Goal: Information Seeking & Learning: Learn about a topic

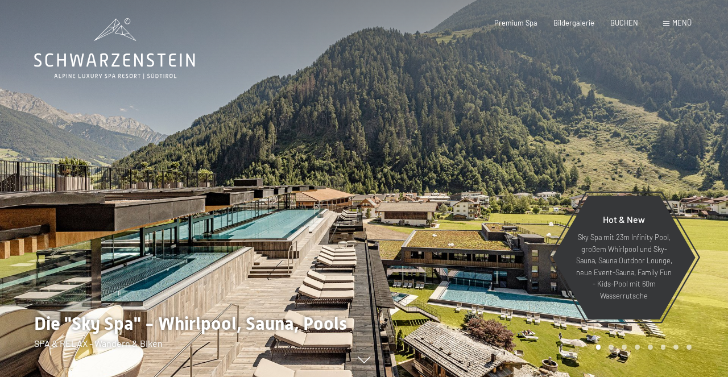
click at [671, 26] on div "Menü" at bounding box center [677, 23] width 28 height 10
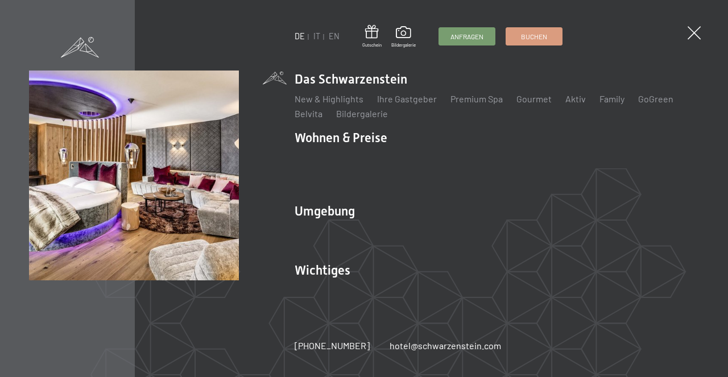
click at [174, 38] on img at bounding box center [140, 140] width 280 height 280
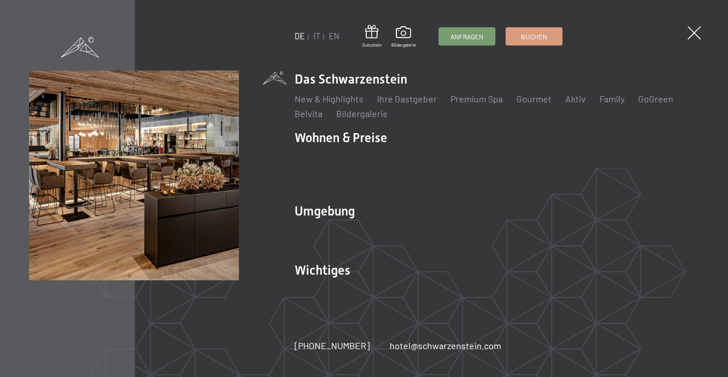
click at [606, 105] on li "Family" at bounding box center [612, 99] width 25 height 13
click at [607, 104] on link "Family" at bounding box center [612, 98] width 25 height 11
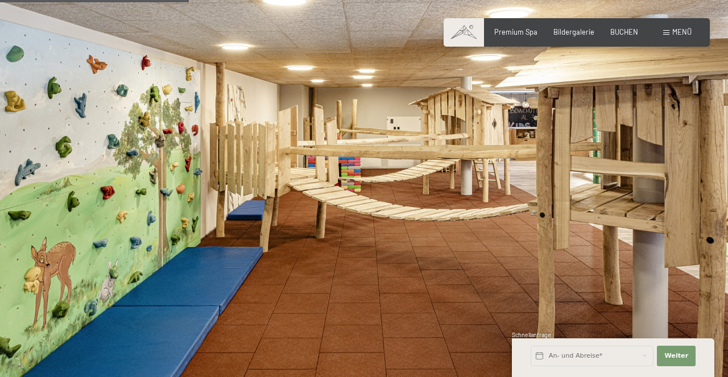
scroll to position [1808, 0]
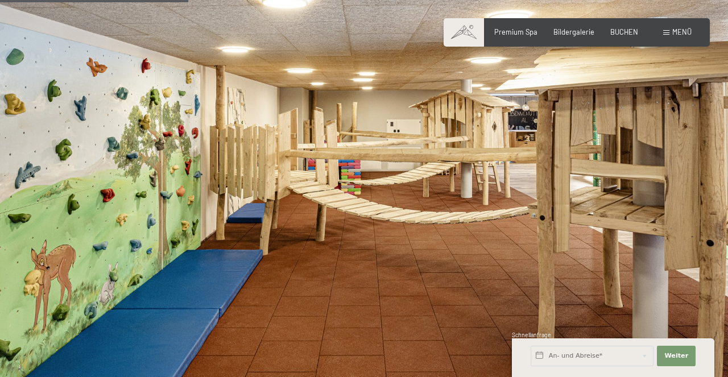
click at [321, 290] on img at bounding box center [364, 195] width 728 height 410
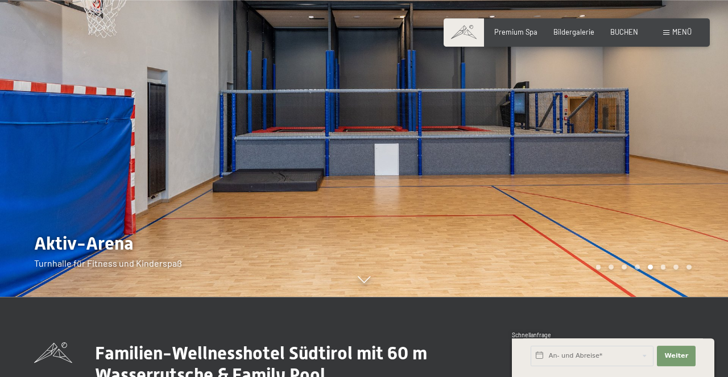
scroll to position [79, 0]
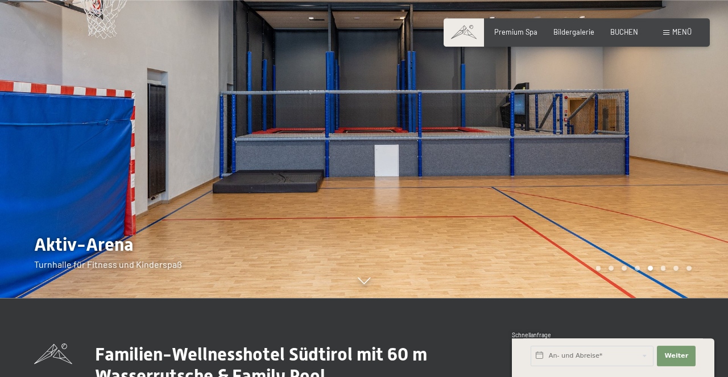
click at [687, 163] on div at bounding box center [546, 109] width 364 height 377
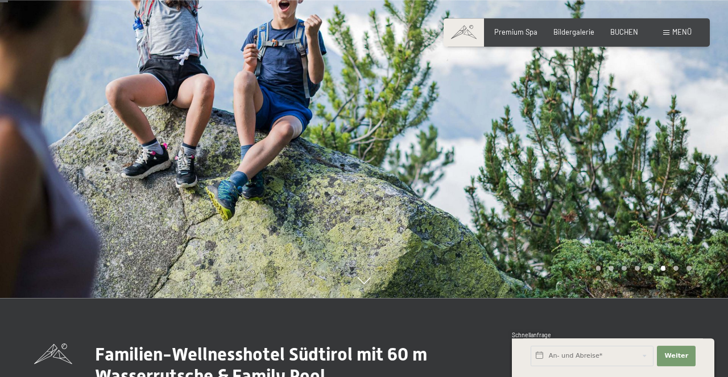
click at [40, 144] on div at bounding box center [182, 109] width 364 height 377
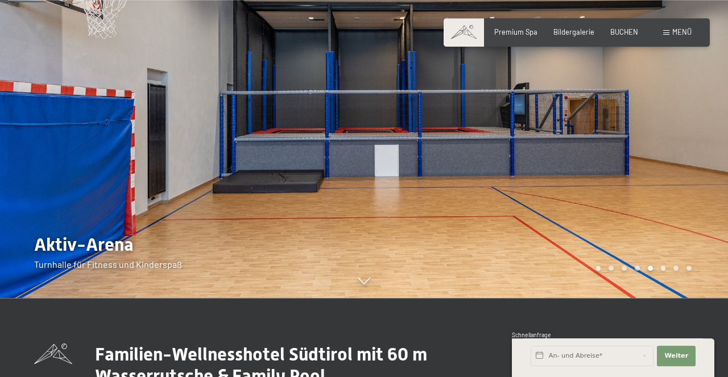
click at [40, 144] on div at bounding box center [182, 109] width 364 height 377
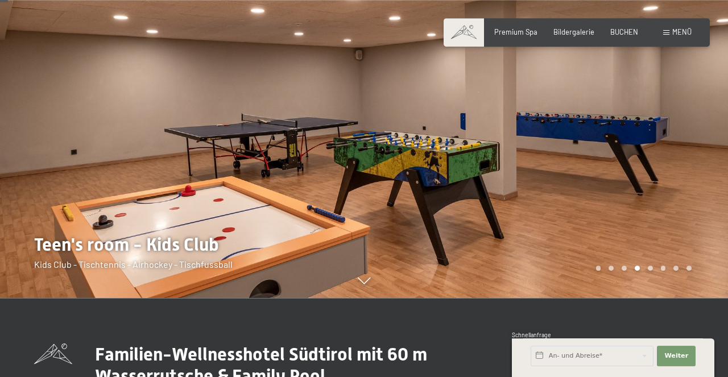
click at [40, 144] on div at bounding box center [182, 109] width 364 height 377
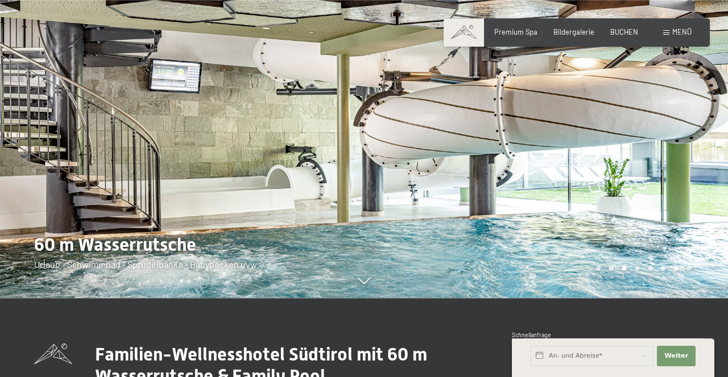
click at [46, 140] on div at bounding box center [182, 109] width 364 height 377
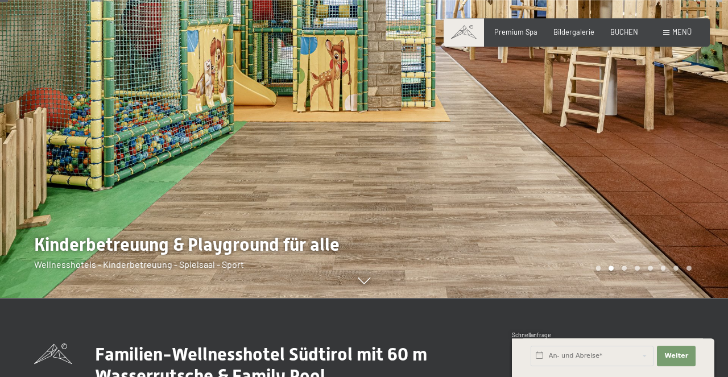
click at [46, 140] on div at bounding box center [182, 109] width 364 height 377
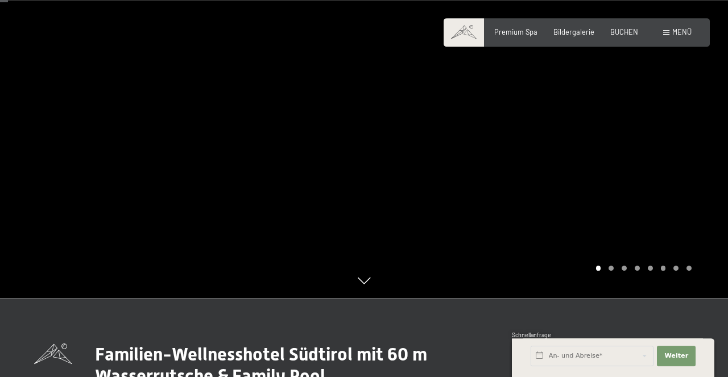
click at [46, 140] on div at bounding box center [182, 109] width 364 height 377
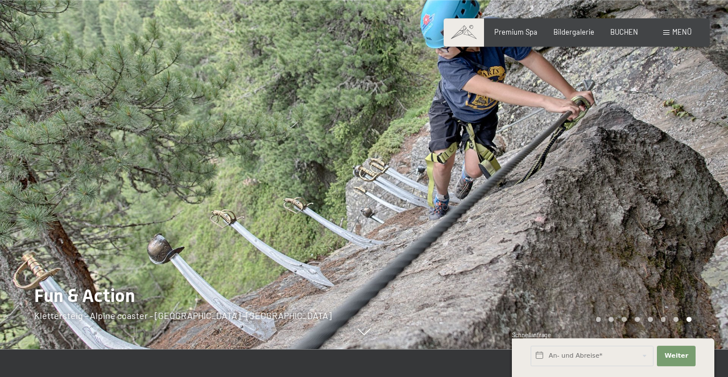
scroll to position [0, 0]
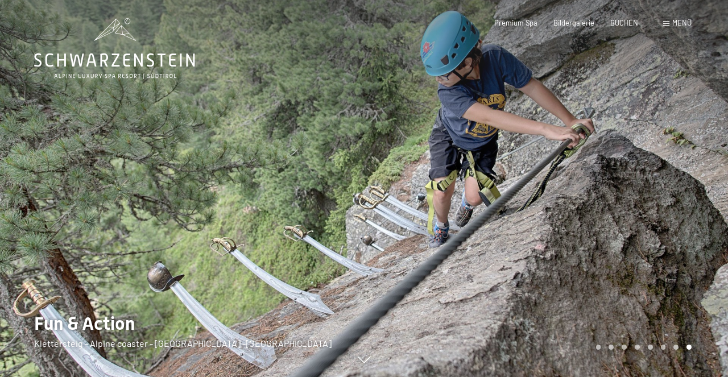
click at [39, 194] on div at bounding box center [182, 188] width 364 height 377
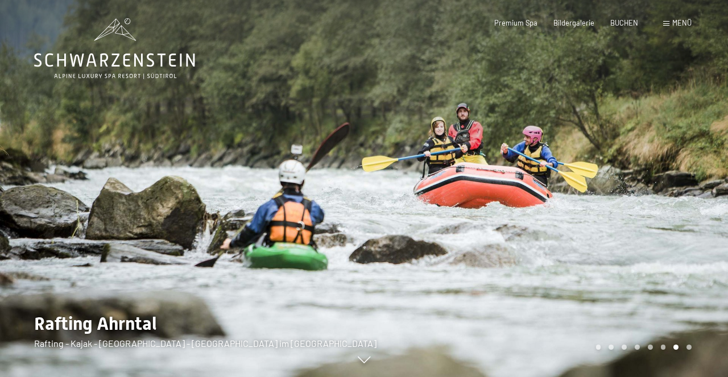
click at [39, 194] on div at bounding box center [182, 188] width 364 height 377
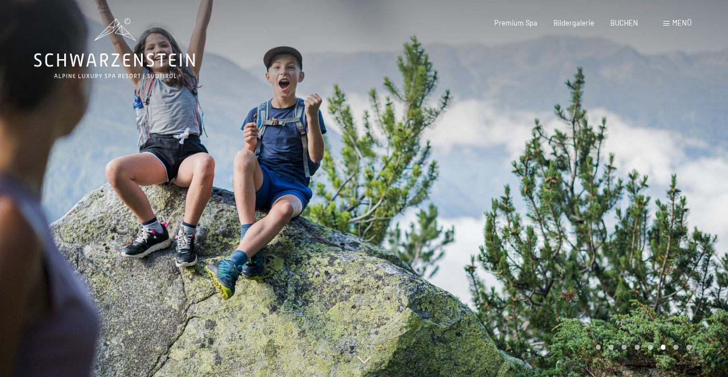
click at [39, 194] on div at bounding box center [182, 188] width 364 height 377
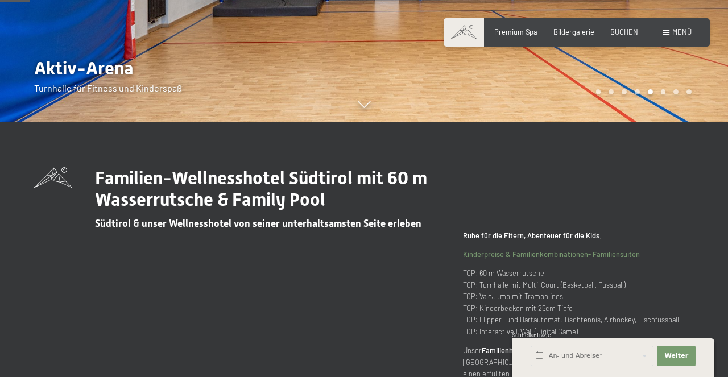
scroll to position [283, 0]
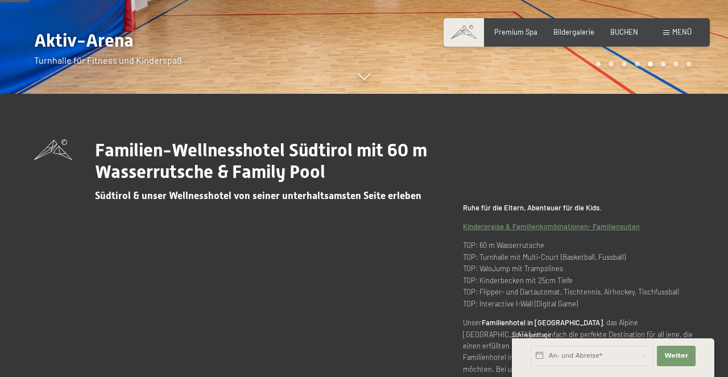
click at [681, 32] on span "Menü" at bounding box center [681, 31] width 19 height 9
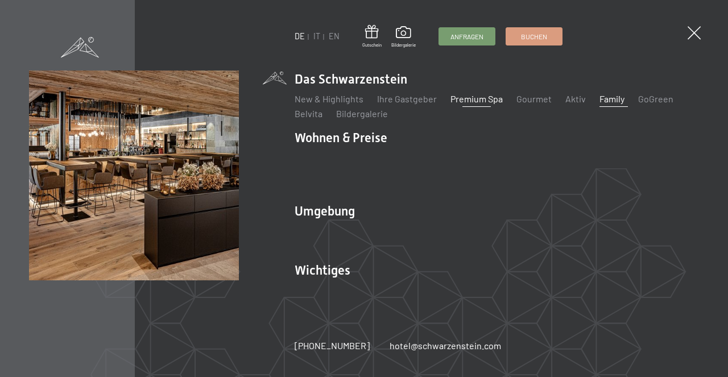
click at [489, 104] on link "Premium Spa" at bounding box center [477, 98] width 52 height 11
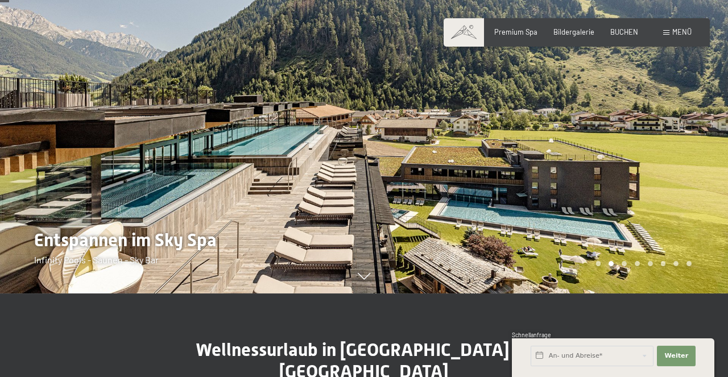
click at [639, 137] on div at bounding box center [546, 104] width 364 height 377
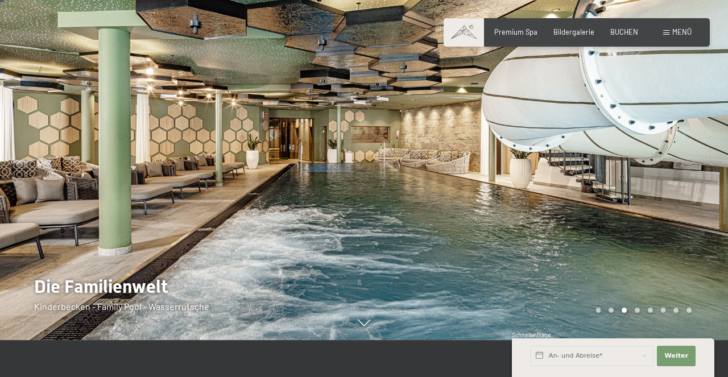
scroll to position [36, 0]
click at [627, 176] on div at bounding box center [546, 152] width 364 height 377
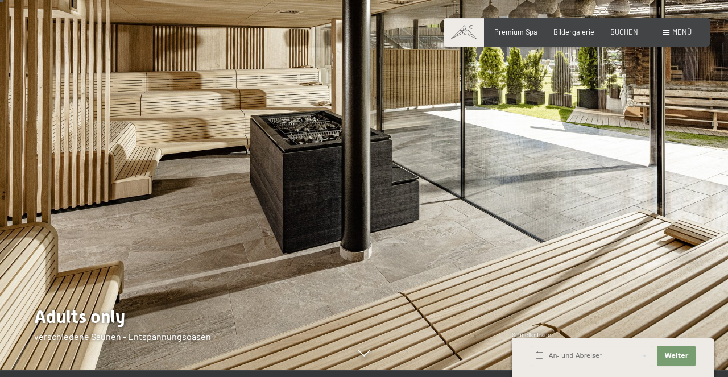
scroll to position [0, 0]
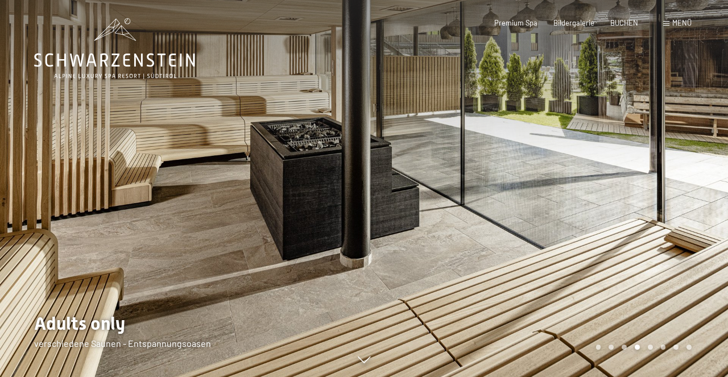
click at [56, 197] on div at bounding box center [182, 188] width 364 height 377
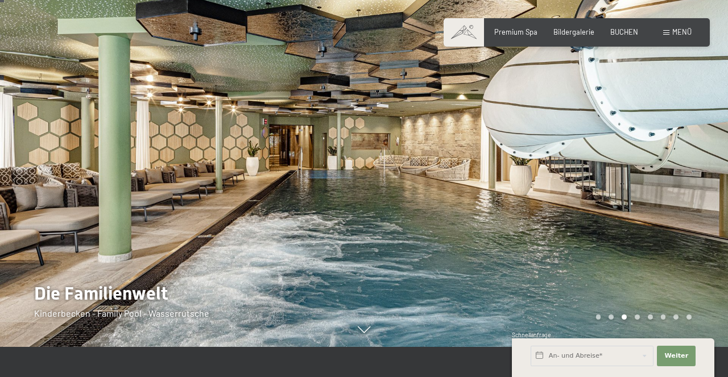
scroll to position [38, 0]
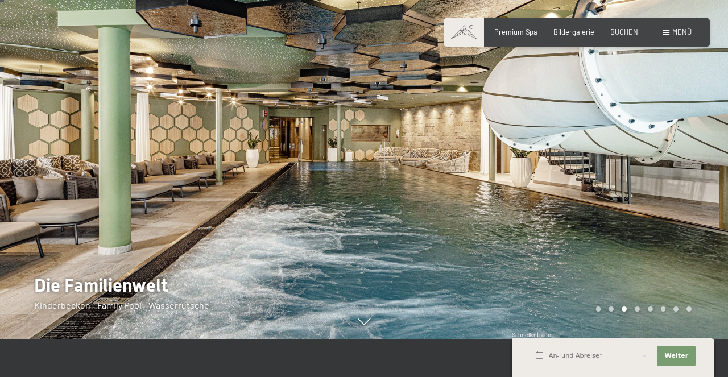
click at [656, 181] on div at bounding box center [546, 150] width 364 height 377
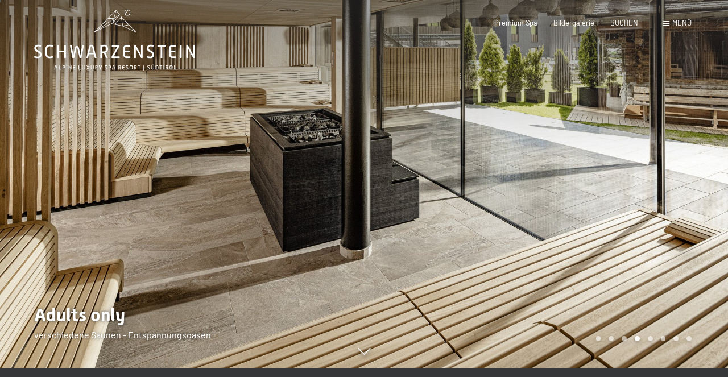
scroll to position [0, 0]
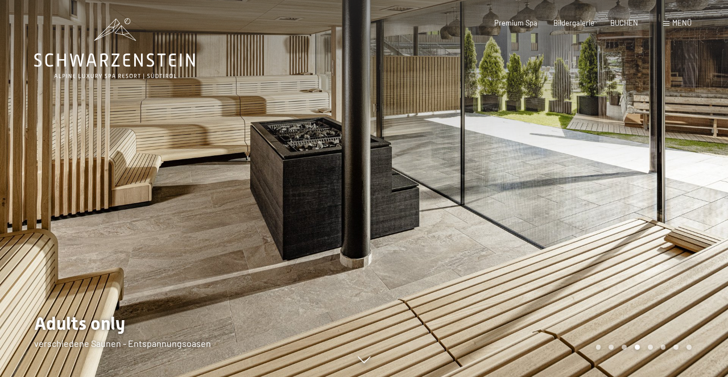
click at [655, 182] on div at bounding box center [546, 188] width 364 height 377
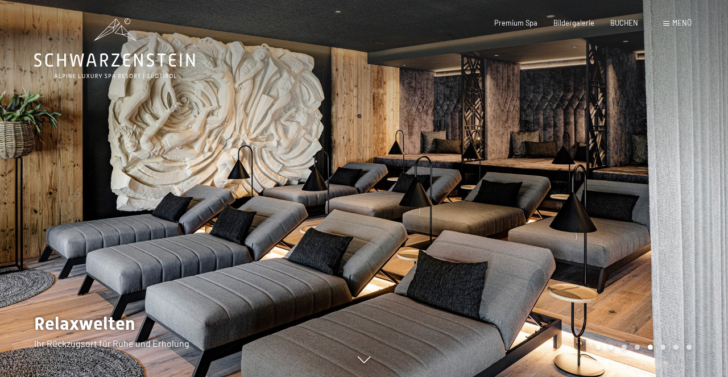
click at [655, 182] on div at bounding box center [546, 188] width 364 height 377
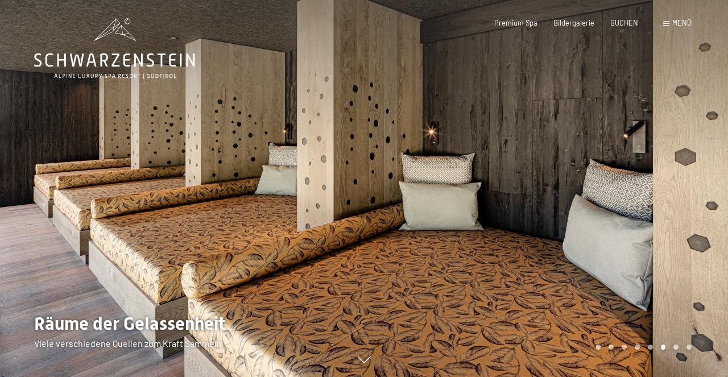
click at [655, 182] on div at bounding box center [546, 188] width 364 height 377
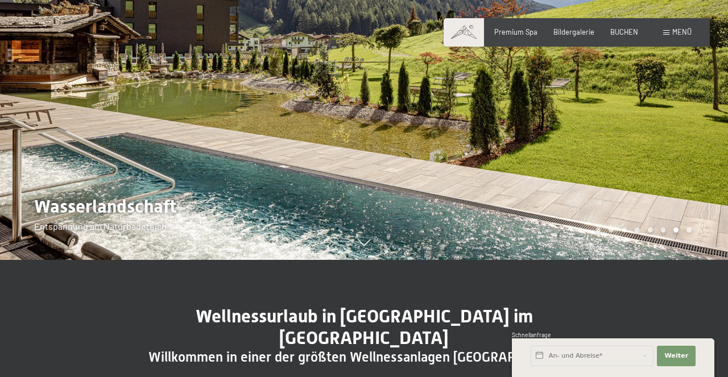
scroll to position [117, 0]
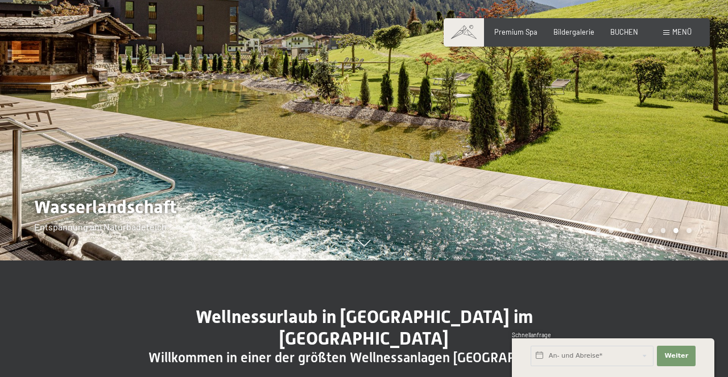
click at [660, 154] on div at bounding box center [546, 71] width 364 height 377
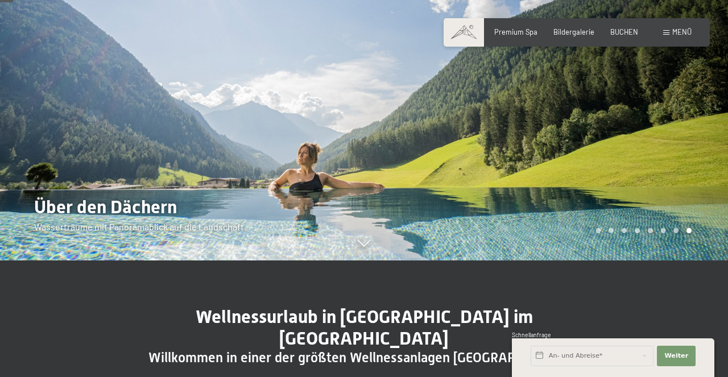
click at [660, 154] on div at bounding box center [546, 71] width 364 height 377
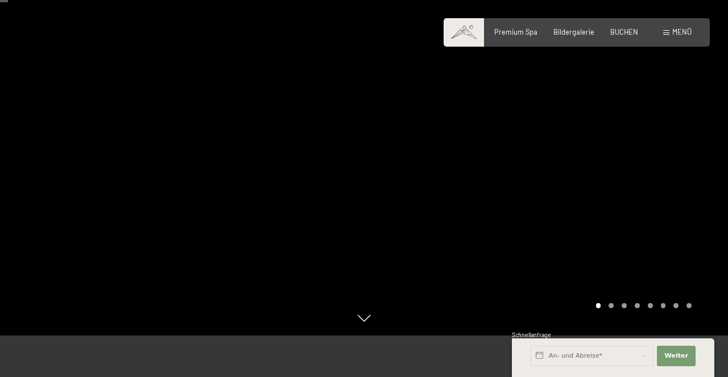
scroll to position [40, 0]
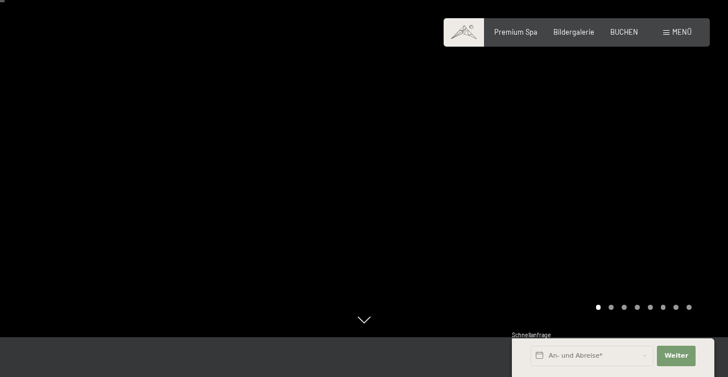
click at [660, 154] on div at bounding box center [546, 148] width 364 height 377
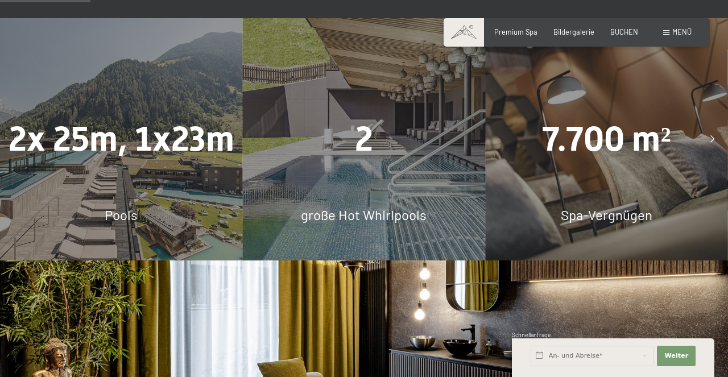
scroll to position [816, 0]
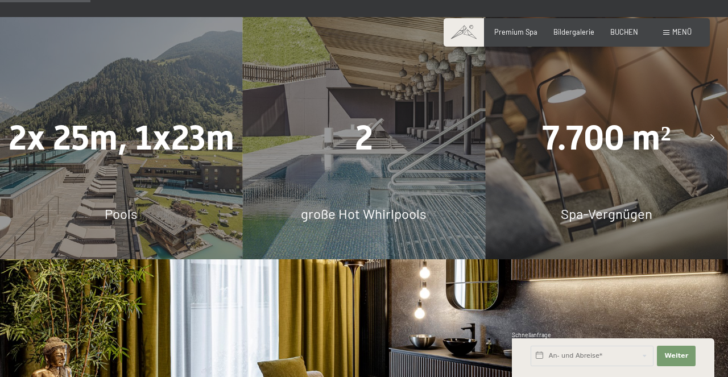
click at [97, 118] on span "2x 25m, 1x23m" at bounding box center [122, 138] width 226 height 40
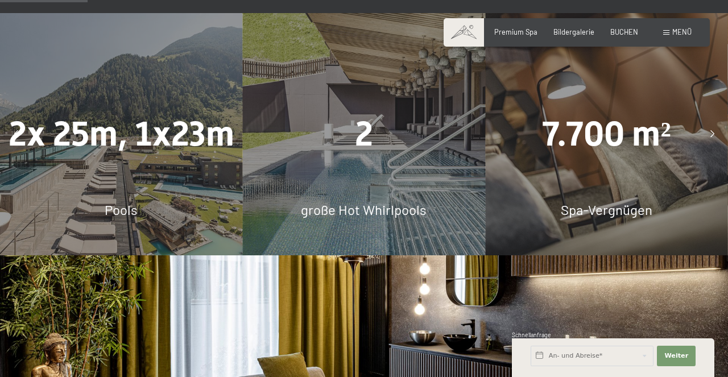
scroll to position [790, 0]
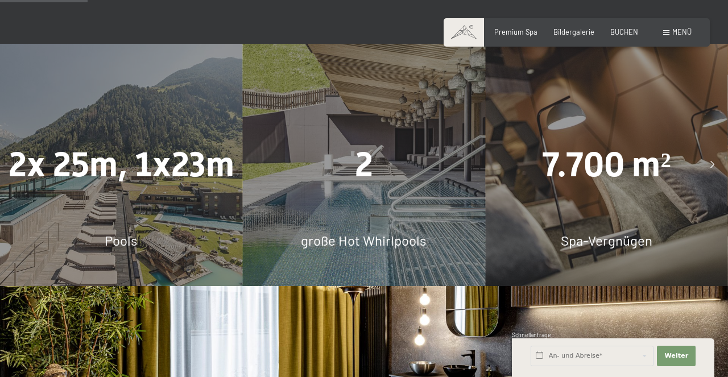
click at [159, 166] on div "2x 25m, 1x23m Pools" at bounding box center [121, 165] width 243 height 243
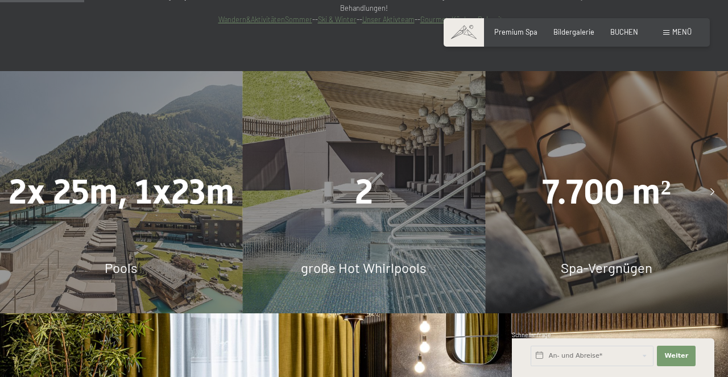
scroll to position [759, 0]
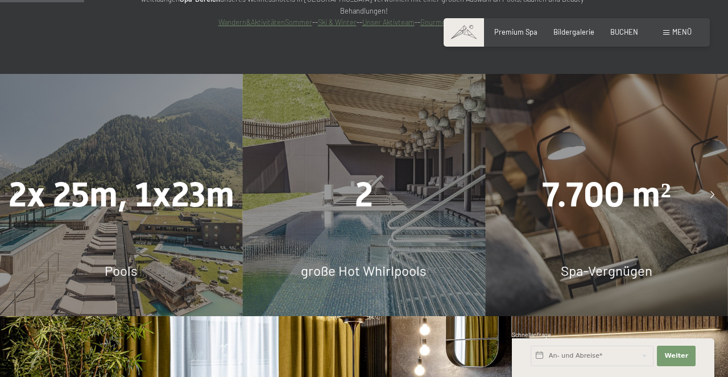
click at [372, 197] on div "2 große Hot Whirlpools" at bounding box center [364, 195] width 243 height 243
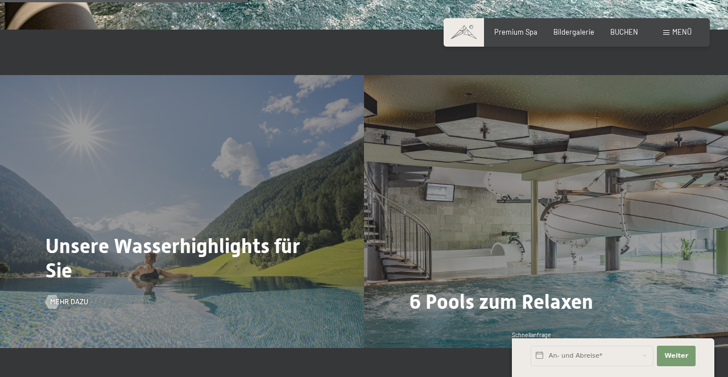
scroll to position [2271, 0]
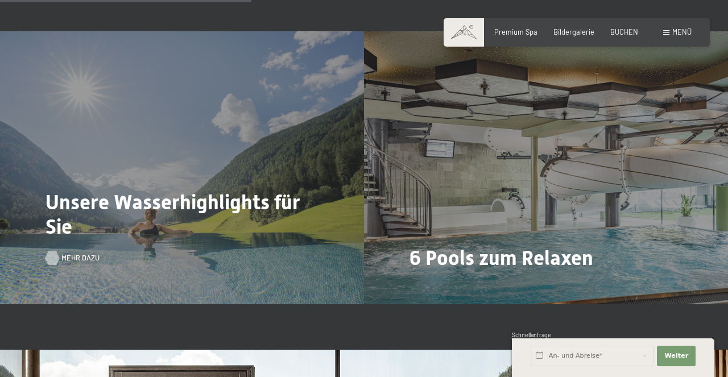
click at [72, 253] on span "Mehr dazu" at bounding box center [80, 258] width 38 height 10
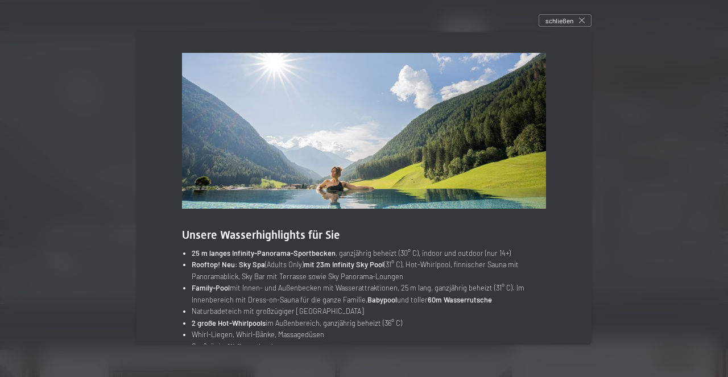
click at [98, 227] on div at bounding box center [364, 188] width 728 height 377
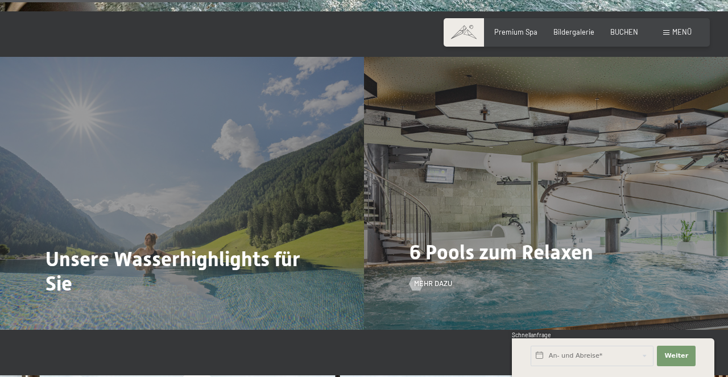
scroll to position [2248, 0]
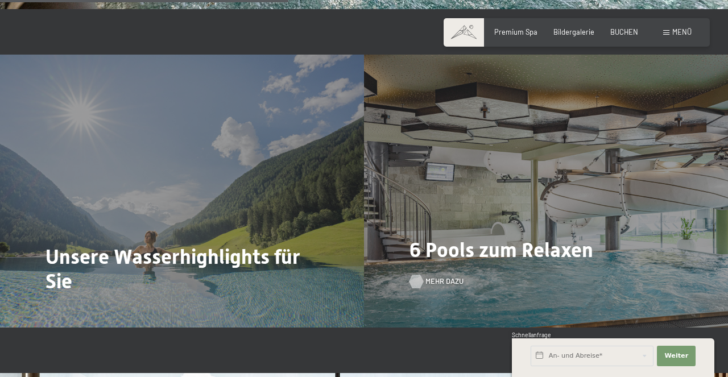
click at [437, 276] on span "Mehr dazu" at bounding box center [444, 281] width 38 height 10
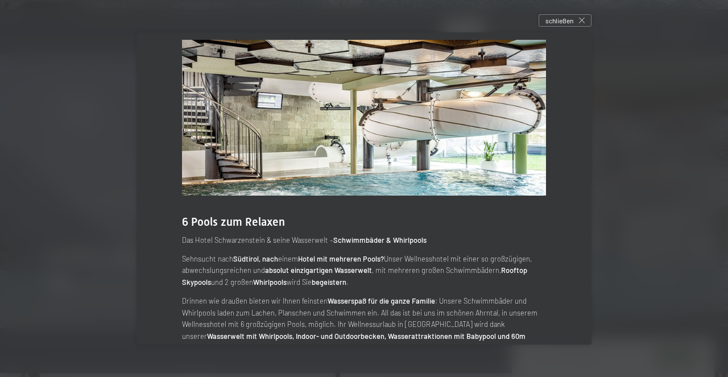
scroll to position [0, 0]
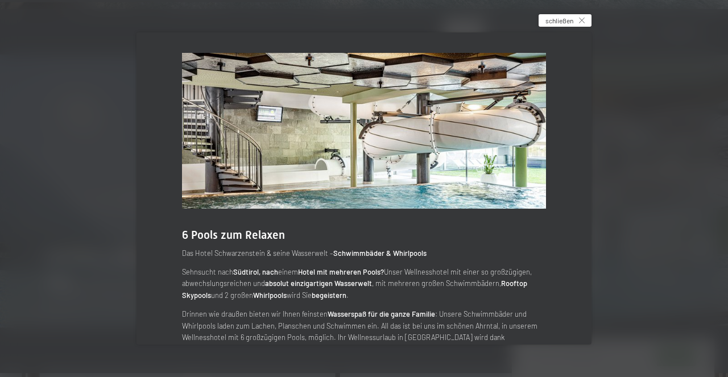
click at [581, 21] on icon at bounding box center [582, 21] width 6 height 6
